Goal: Download file/media

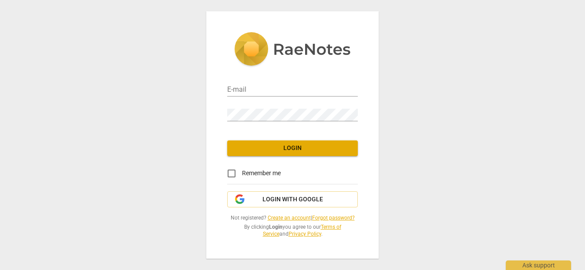
type input "[PERSON_NAME][EMAIL_ADDRESS][DOMAIN_NAME]"
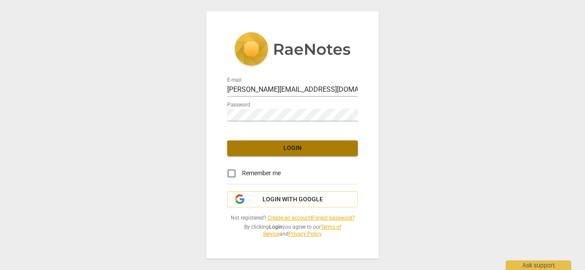
click at [312, 145] on span "Login" at bounding box center [292, 148] width 117 height 9
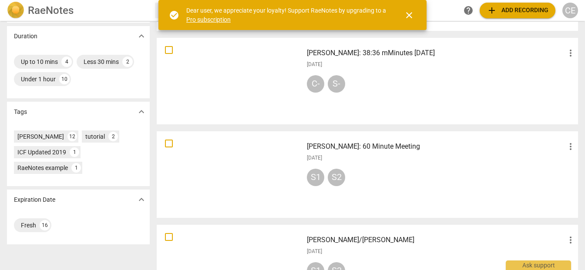
scroll to position [184, 0]
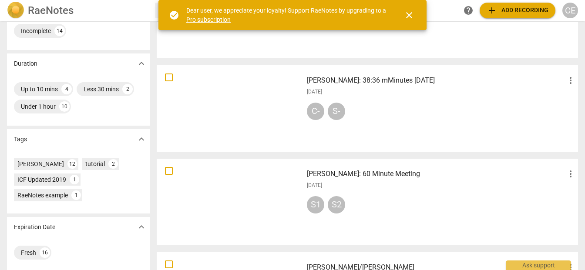
click at [574, 8] on div "CE" at bounding box center [570, 11] width 16 height 16
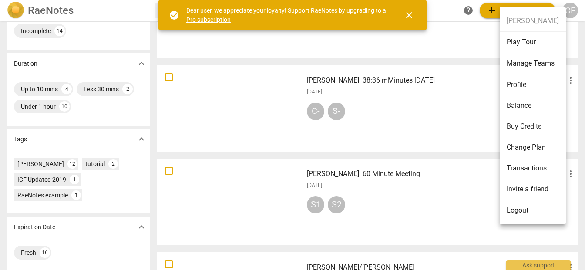
click at [447, 32] on div at bounding box center [292, 135] width 585 height 270
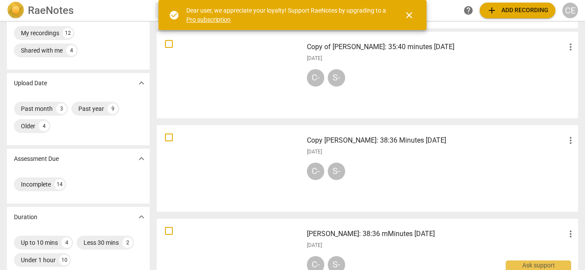
scroll to position [0, 0]
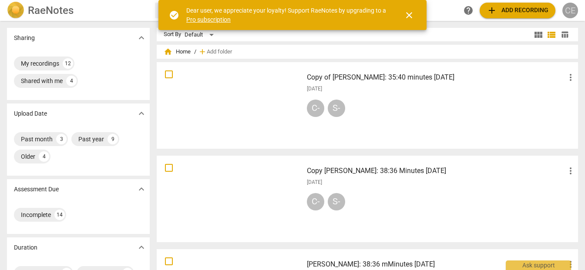
click at [570, 12] on div "CE" at bounding box center [570, 11] width 16 height 16
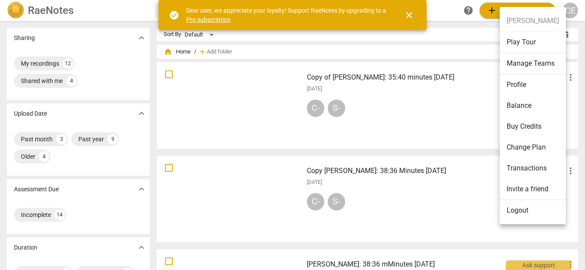
click at [471, 44] on div at bounding box center [292, 135] width 585 height 270
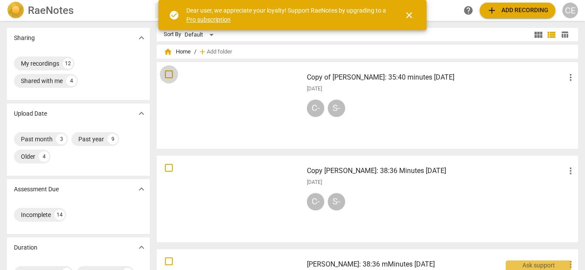
click at [168, 73] on input "checkbox" at bounding box center [169, 74] width 18 height 10
checkbox input "false"
click at [572, 80] on span "more_vert" at bounding box center [570, 77] width 10 height 10
click at [504, 92] on div at bounding box center [292, 135] width 585 height 270
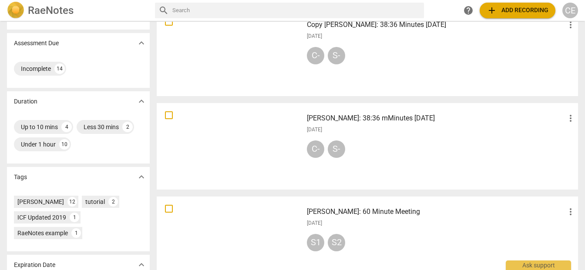
scroll to position [149, 0]
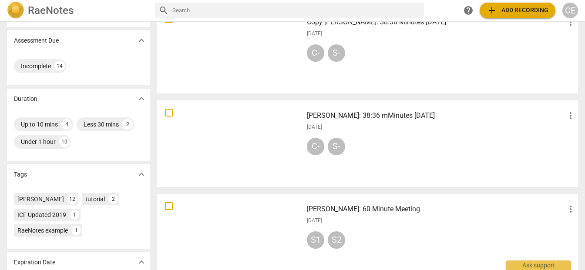
click at [263, 141] on div at bounding box center [230, 144] width 140 height 81
click at [263, 0] on html "RaeNotes search help add Add recording CE Sharing expand_more My recordings 12 …" at bounding box center [292, 0] width 585 height 0
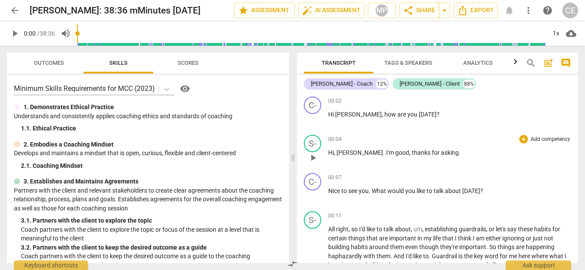
scroll to position [1, 0]
click at [565, 60] on span "comment" at bounding box center [566, 63] width 10 height 10
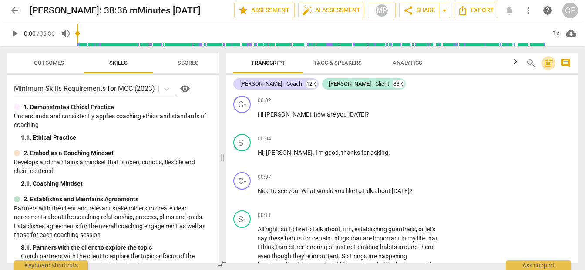
click at [549, 64] on span "post_add" at bounding box center [548, 63] width 10 height 10
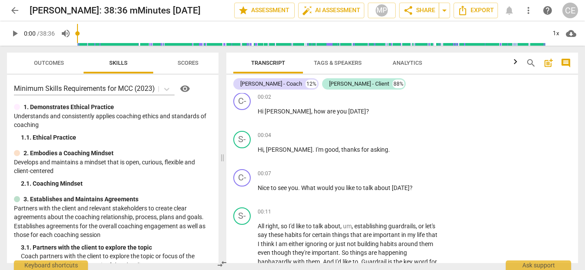
scroll to position [0, 0]
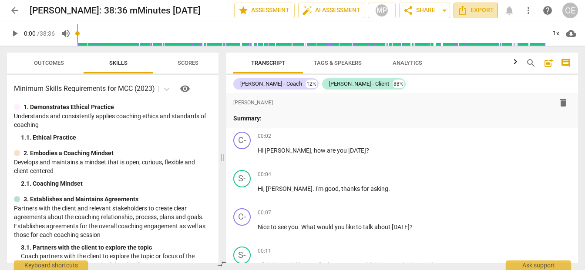
click at [480, 13] on span "Export" at bounding box center [476, 10] width 37 height 10
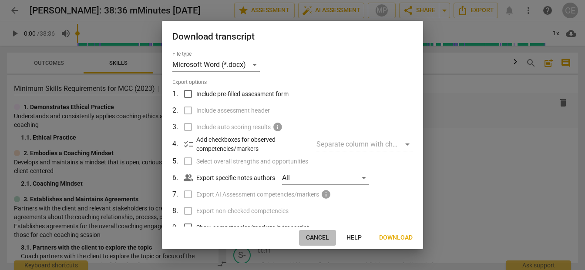
click at [310, 236] on span "Cancel" at bounding box center [317, 238] width 23 height 9
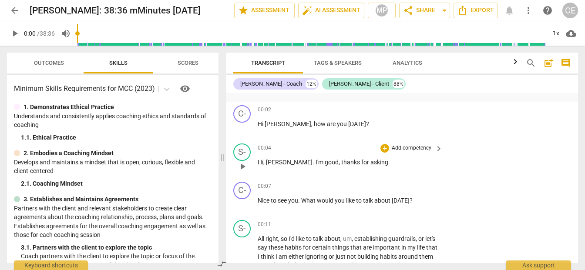
scroll to position [23, 0]
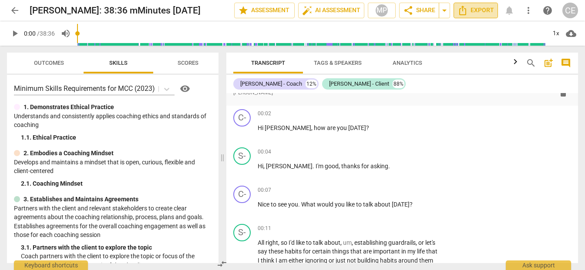
click at [471, 8] on span "Export" at bounding box center [476, 10] width 37 height 10
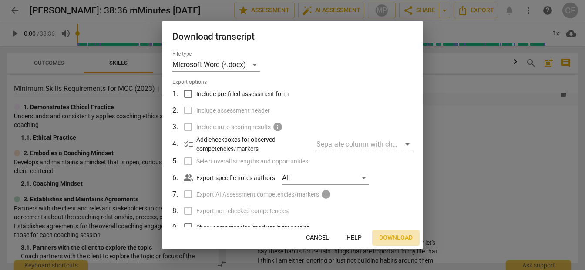
click at [393, 238] on span "Download" at bounding box center [396, 238] width 34 height 9
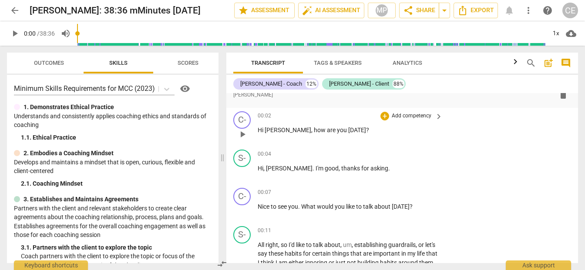
scroll to position [0, 0]
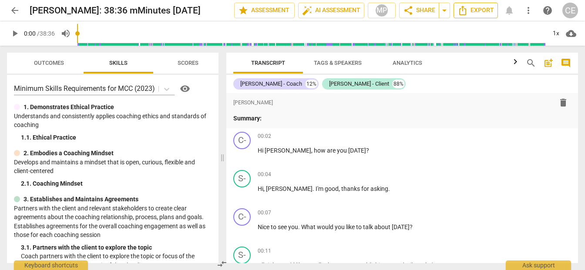
click at [471, 7] on span "Export" at bounding box center [476, 10] width 37 height 10
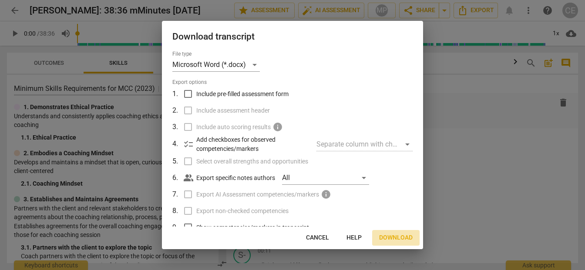
click at [388, 235] on span "Download" at bounding box center [396, 238] width 34 height 9
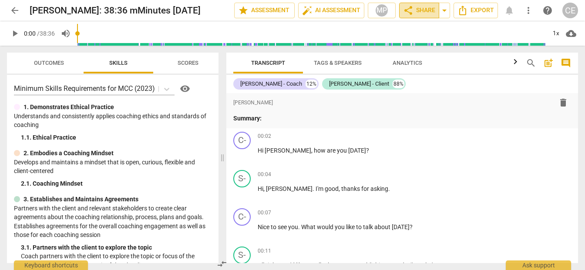
click at [415, 14] on span "share Share" at bounding box center [419, 10] width 32 height 10
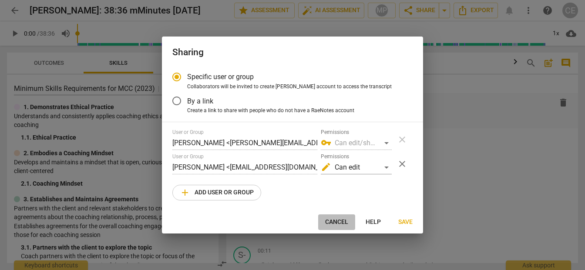
click at [339, 225] on span "Cancel" at bounding box center [336, 222] width 23 height 9
radio input "false"
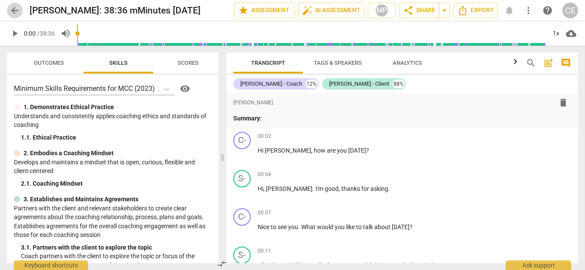
click at [11, 10] on span "arrow_back" at bounding box center [15, 10] width 10 height 10
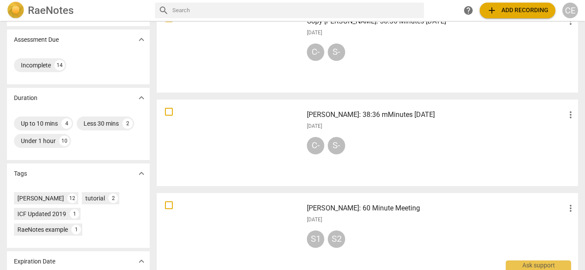
scroll to position [148, 0]
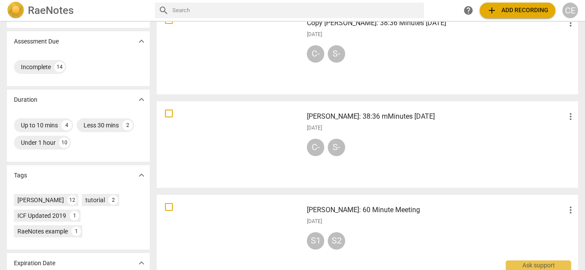
click at [167, 112] on input "checkbox" at bounding box center [169, 113] width 18 height 10
checkbox input "false"
click at [432, 141] on div "C- S-" at bounding box center [441, 149] width 269 height 21
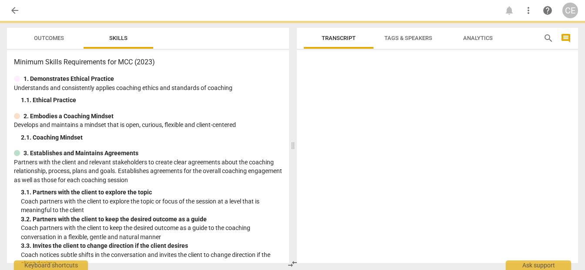
click at [432, 141] on div at bounding box center [437, 159] width 281 height 210
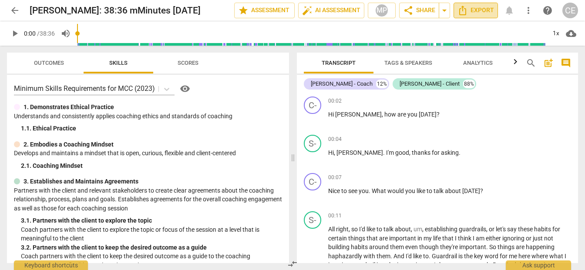
click at [475, 11] on span "Export" at bounding box center [476, 10] width 37 height 10
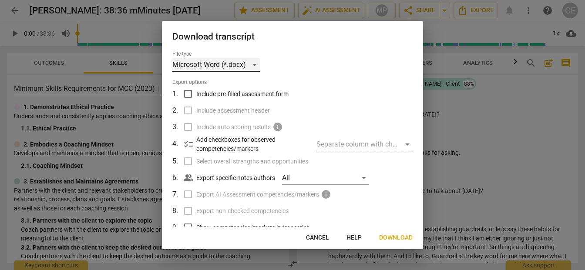
click at [256, 64] on div "Microsoft Word (*.docx)" at bounding box center [216, 65] width 88 height 14
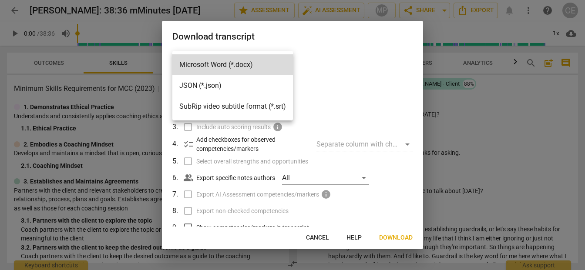
click at [256, 64] on li "Microsoft Word (*.docx)" at bounding box center [232, 64] width 121 height 21
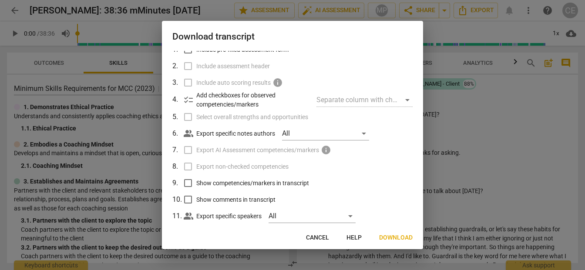
scroll to position [57, 0]
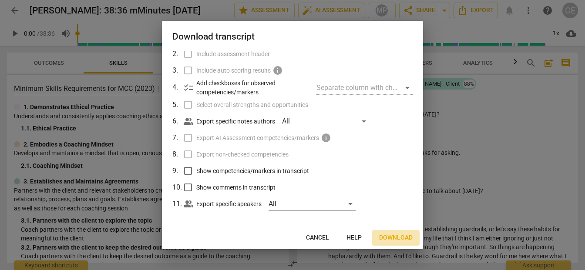
click at [401, 239] on span "Download" at bounding box center [396, 238] width 34 height 9
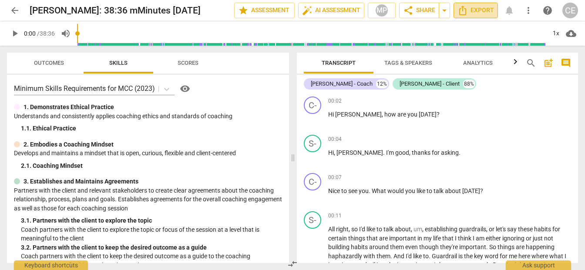
click at [471, 4] on button "Export" at bounding box center [476, 11] width 44 height 16
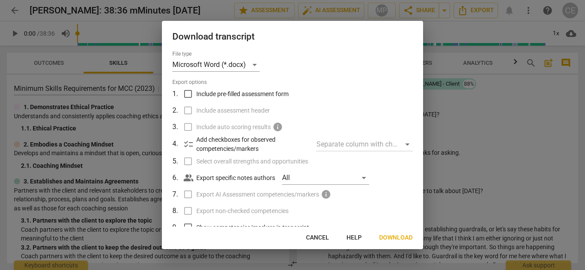
click at [471, 85] on div at bounding box center [292, 135] width 585 height 270
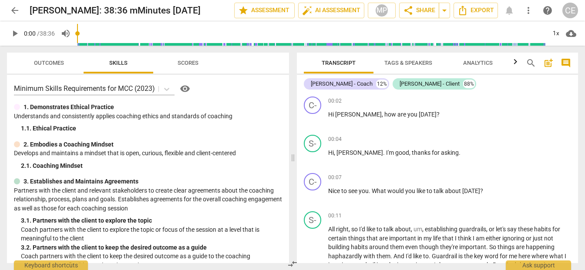
click at [527, 14] on span "more_vert" at bounding box center [528, 10] width 10 height 10
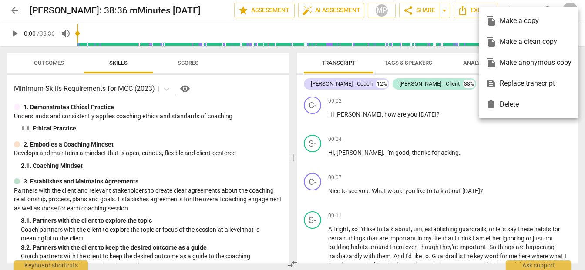
click at [456, 108] on div at bounding box center [292, 135] width 585 height 270
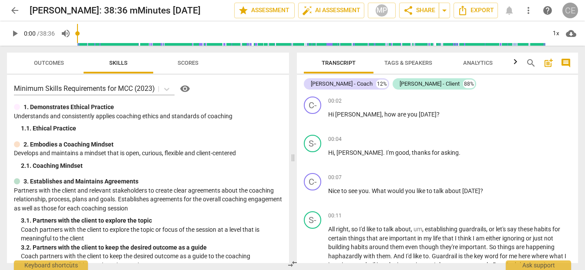
click at [569, 11] on div "CE" at bounding box center [570, 11] width 16 height 16
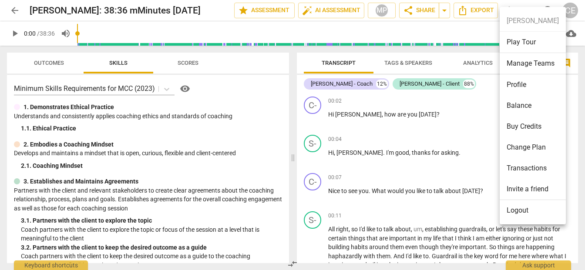
click at [460, 107] on div at bounding box center [292, 135] width 585 height 270
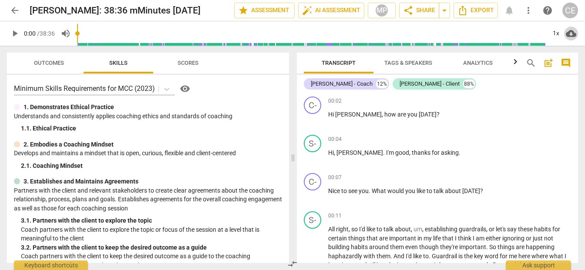
click at [571, 35] on span "cloud_download" at bounding box center [571, 33] width 10 height 10
click at [552, 34] on li "Download audio" at bounding box center [546, 33] width 64 height 21
